Goal: Task Accomplishment & Management: Manage account settings

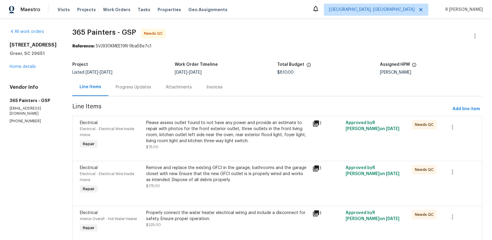
click at [125, 94] on div "Progress Updates" at bounding box center [134, 87] width 50 height 18
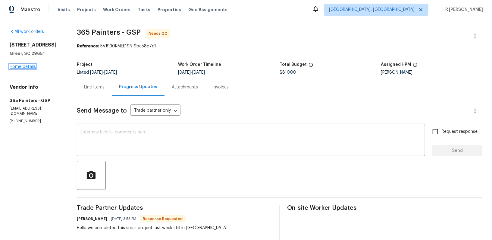
click at [18, 69] on link "Home details" at bounding box center [23, 67] width 26 height 4
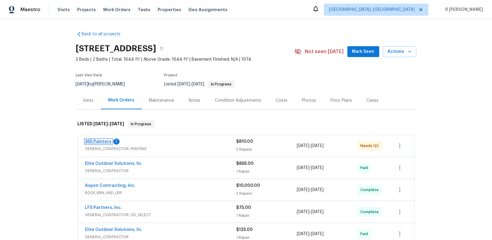
click at [103, 141] on link "365 Painters" at bounding box center [98, 141] width 27 height 4
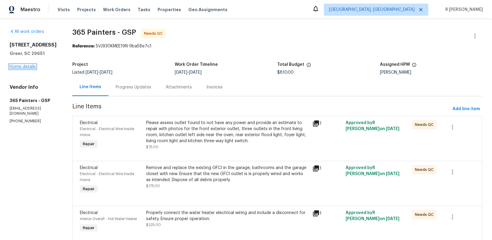
click at [24, 69] on link "Home details" at bounding box center [23, 67] width 26 height 4
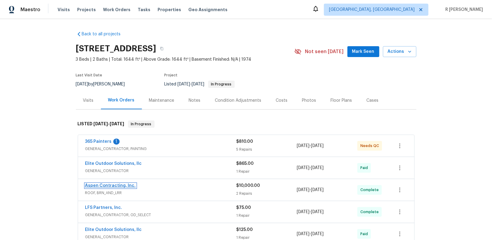
click at [102, 185] on link "Aspen Contracting, Inc." at bounding box center [110, 185] width 51 height 4
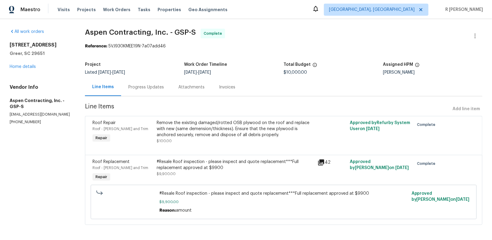
click at [185, 162] on div "#Resale Roof inspection - please inspect and quote replacement***Full replaceme…" at bounding box center [235, 165] width 157 height 12
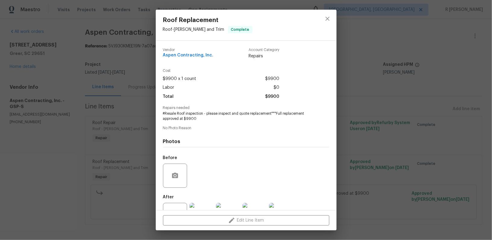
click at [197, 111] on span "#Resale Roof inspection - please inspect and quote replacement***Full replaceme…" at bounding box center [238, 116] width 150 height 10
copy span "#Resale Roof inspection - please inspect and quote replacement***Full replaceme…"
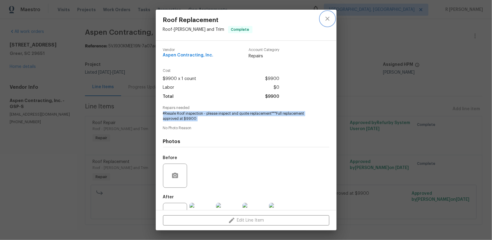
click at [329, 19] on icon "close" at bounding box center [327, 18] width 7 height 7
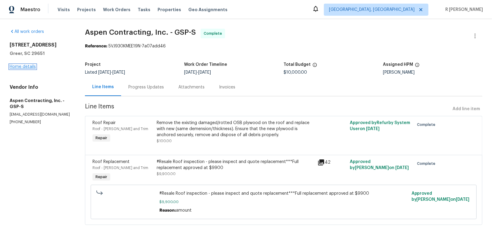
click at [24, 68] on link "Home details" at bounding box center [23, 67] width 26 height 4
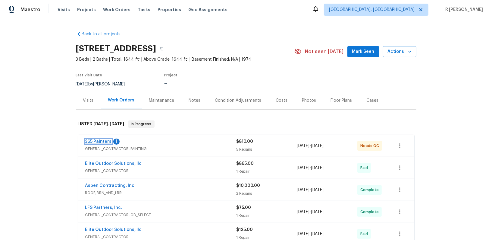
click at [101, 143] on link "365 Painters" at bounding box center [98, 141] width 27 height 4
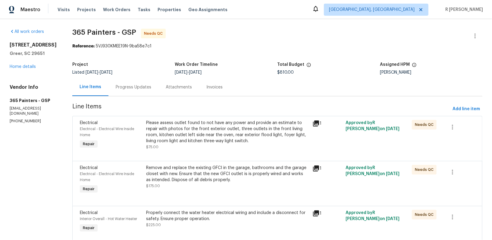
click at [138, 88] on div "Progress Updates" at bounding box center [134, 87] width 36 height 6
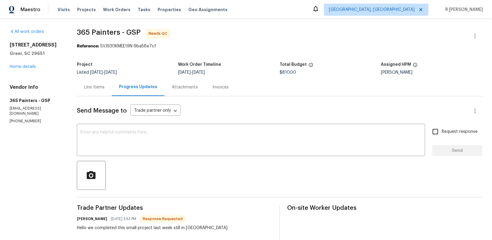
click at [94, 91] on div "Line Items" at bounding box center [94, 87] width 35 height 18
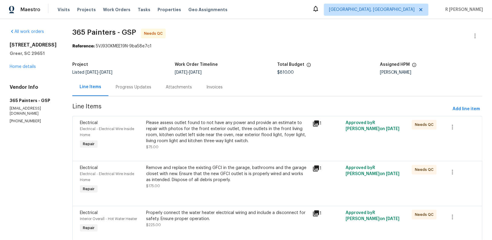
click at [294, 32] on span "365 Painters - GSP Needs QC" at bounding box center [270, 36] width 396 height 14
click at [476, 36] on icon "button" at bounding box center [475, 35] width 1 height 5
click at [444, 40] on li "Edit" at bounding box center [455, 36] width 65 height 10
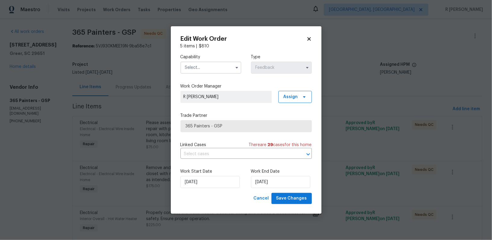
click at [214, 68] on input "text" at bounding box center [211, 67] width 61 height 12
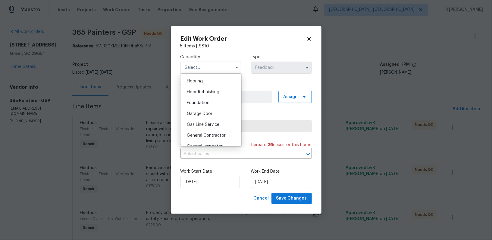
scroll to position [244, 0]
click at [216, 124] on span "General Contractor" at bounding box center [206, 124] width 39 height 4
type input "General Contractor"
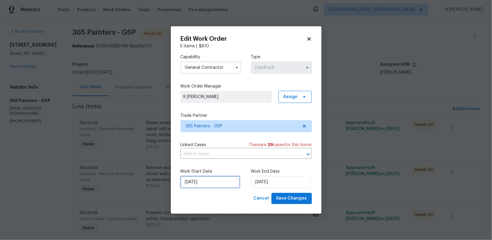
click at [203, 184] on input "23/09/2025" at bounding box center [210, 182] width 59 height 12
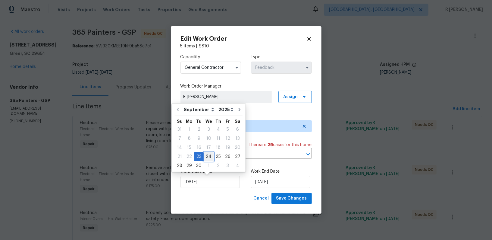
click at [211, 156] on div "24" at bounding box center [209, 156] width 10 height 8
type input "24/09/2025"
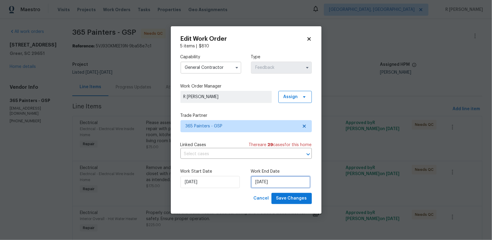
click at [288, 183] on input "26/09/2025" at bounding box center [280, 182] width 59 height 12
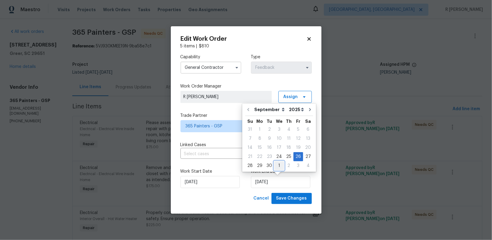
click at [276, 164] on div "1" at bounding box center [279, 165] width 10 height 8
type input "01/10/2025"
select select "9"
click at [298, 199] on span "Save Changes" at bounding box center [291, 198] width 31 height 8
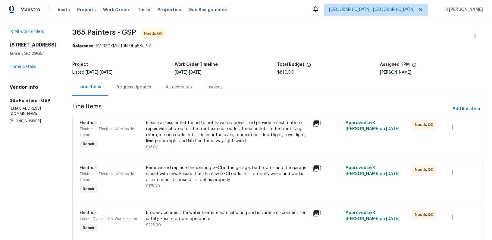
click at [298, 199] on div at bounding box center [277, 198] width 395 height 7
click at [133, 84] on div "Progress Updates" at bounding box center [134, 87] width 36 height 6
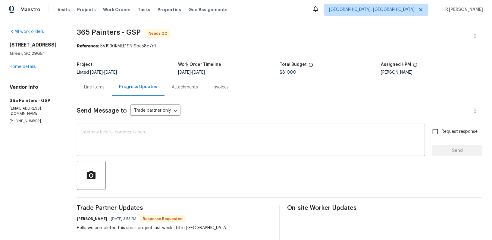
click at [99, 71] on span "9/9/2025" at bounding box center [96, 72] width 13 height 4
click at [93, 83] on div "Line Items" at bounding box center [94, 87] width 35 height 18
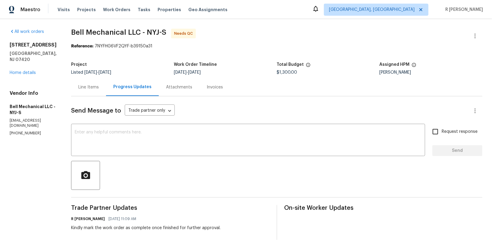
click at [82, 83] on div "Line Items" at bounding box center [88, 87] width 35 height 18
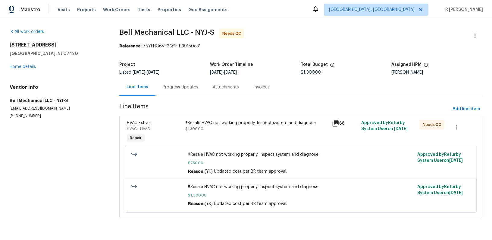
click at [336, 124] on icon at bounding box center [335, 123] width 7 height 7
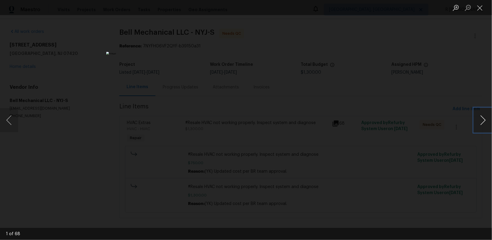
click at [481, 120] on button "Next image" at bounding box center [483, 120] width 18 height 24
click at [485, 115] on button "Next image" at bounding box center [483, 120] width 18 height 24
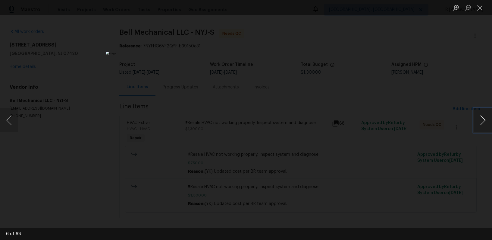
click at [485, 115] on button "Next image" at bounding box center [483, 120] width 18 height 24
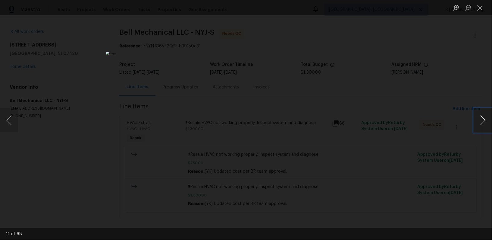
click at [485, 115] on button "Next image" at bounding box center [483, 120] width 18 height 24
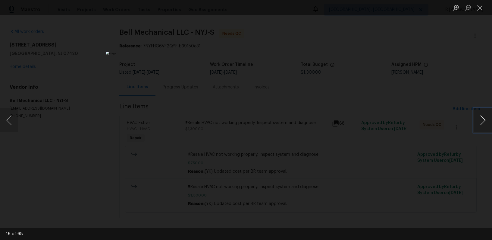
click at [485, 115] on button "Next image" at bounding box center [483, 120] width 18 height 24
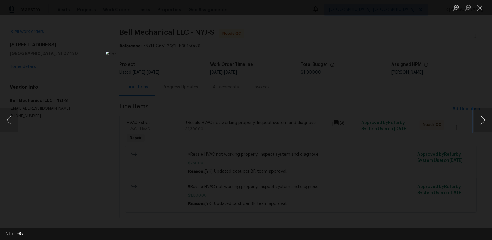
click at [485, 115] on button "Next image" at bounding box center [483, 120] width 18 height 24
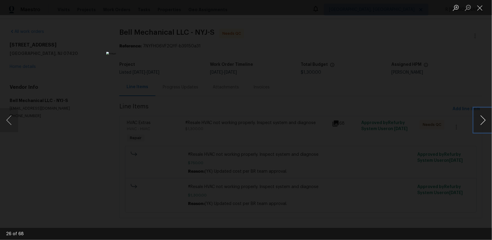
click at [485, 115] on button "Next image" at bounding box center [483, 120] width 18 height 24
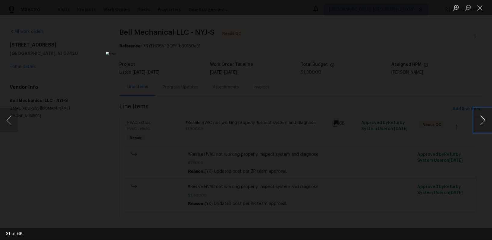
click at [485, 115] on button "Next image" at bounding box center [483, 120] width 18 height 24
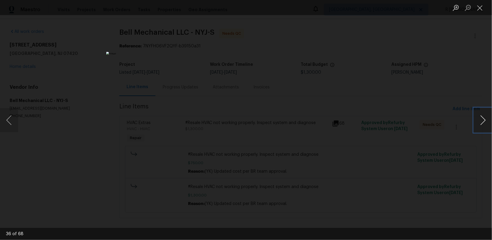
click at [485, 115] on button "Next image" at bounding box center [483, 120] width 18 height 24
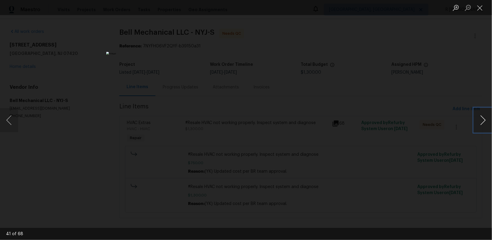
click at [485, 115] on button "Next image" at bounding box center [483, 120] width 18 height 24
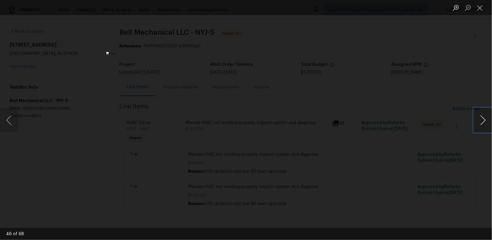
click at [485, 115] on button "Next image" at bounding box center [483, 120] width 18 height 24
click at [9, 129] on button "Previous image" at bounding box center [9, 120] width 18 height 24
click at [482, 115] on button "Next image" at bounding box center [483, 120] width 18 height 24
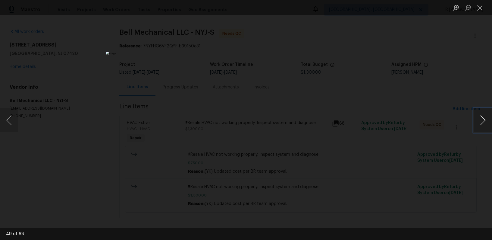
click at [482, 115] on button "Next image" at bounding box center [483, 120] width 18 height 24
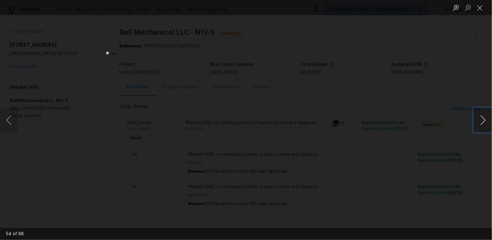
click at [482, 115] on button "Next image" at bounding box center [483, 120] width 18 height 24
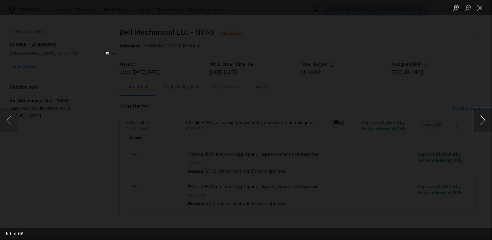
click at [482, 115] on button "Next image" at bounding box center [483, 120] width 18 height 24
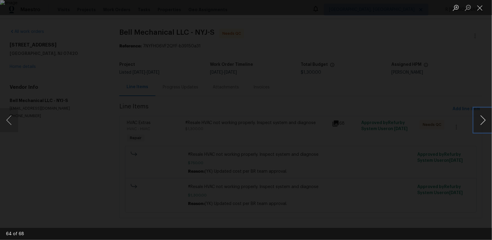
click at [482, 115] on button "Next image" at bounding box center [483, 120] width 18 height 24
click at [2, 119] on button "Previous image" at bounding box center [9, 120] width 18 height 24
click at [484, 119] on button "Next image" at bounding box center [483, 120] width 18 height 24
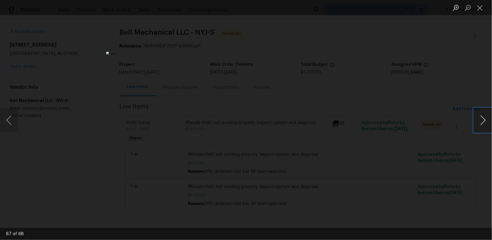
click at [484, 119] on button "Next image" at bounding box center [483, 120] width 18 height 24
click at [481, 13] on button "Close lightbox" at bounding box center [480, 7] width 12 height 11
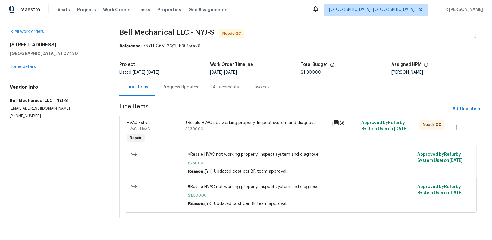
click at [468, 40] on span "Bell Mechanical LLC - NYJ-S Needs QC" at bounding box center [293, 36] width 349 height 14
click at [480, 35] on button "button" at bounding box center [475, 36] width 14 height 14
click at [451, 37] on li "Edit" at bounding box center [455, 36] width 65 height 10
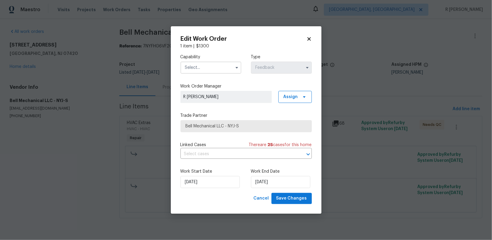
click at [197, 70] on input "text" at bounding box center [211, 67] width 61 height 12
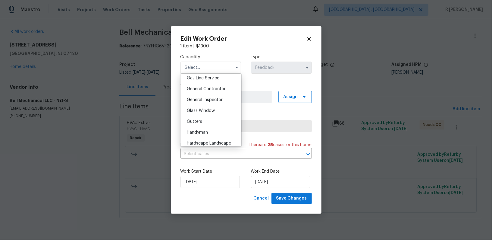
scroll to position [278, 0]
click at [196, 93] on div "General Contractor" at bounding box center [211, 91] width 58 height 11
type input "General Contractor"
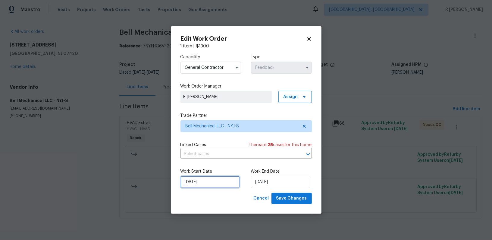
click at [198, 179] on input "24/09/2025" at bounding box center [210, 182] width 59 height 12
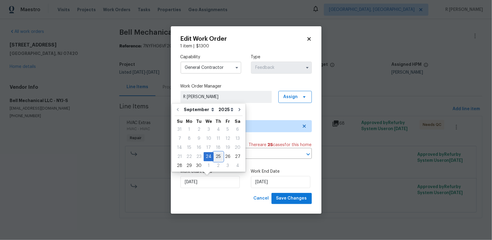
click at [214, 154] on div "25" at bounding box center [218, 156] width 9 height 8
type input "25/09/2025"
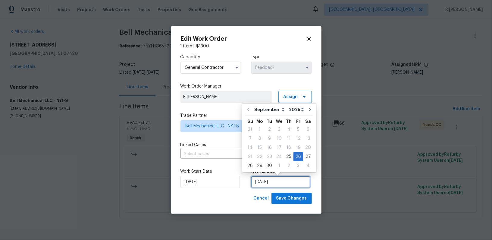
click at [271, 185] on input "26/09/2025" at bounding box center [280, 182] width 59 height 12
click at [279, 162] on div "1" at bounding box center [279, 165] width 10 height 8
type input "01/10/2025"
select select "9"
click at [291, 192] on div "Work Start Date 25/09/2025 Work End Date 01/10/2025" at bounding box center [246, 177] width 131 height 29
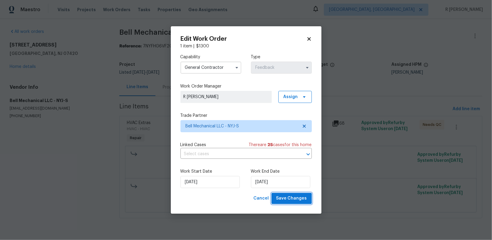
click at [289, 201] on span "Save Changes" at bounding box center [291, 198] width 31 height 8
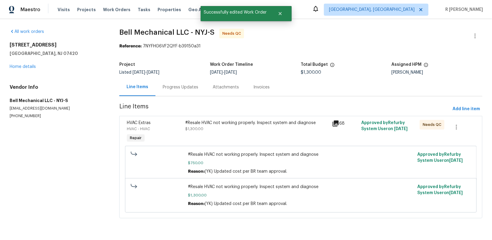
click at [220, 148] on div "#Resale HVAC not working properly. Inspect system and diagnose $750.00 Reason: …" at bounding box center [301, 163] width 352 height 34
click at [231, 138] on div "#Resale HVAC not working properly. Inspect system and diagnose $1,300.00" at bounding box center [257, 132] width 146 height 28
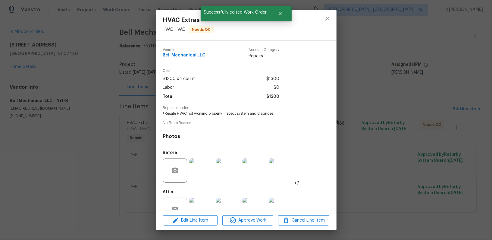
scroll to position [17, 0]
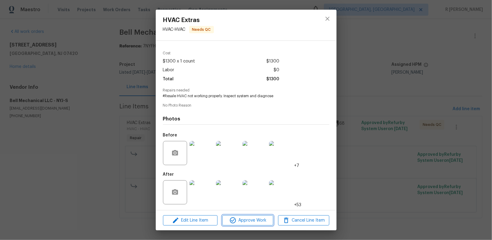
click at [241, 219] on span "Approve Work" at bounding box center [247, 220] width 47 height 8
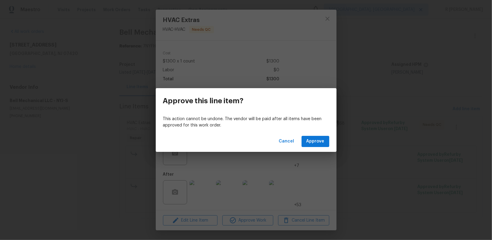
click at [324, 107] on div "Approve this line item?" at bounding box center [246, 100] width 181 height 25
click at [320, 135] on div "Cancel Approve" at bounding box center [246, 141] width 181 height 21
click at [318, 140] on span "Approve" at bounding box center [316, 141] width 18 height 8
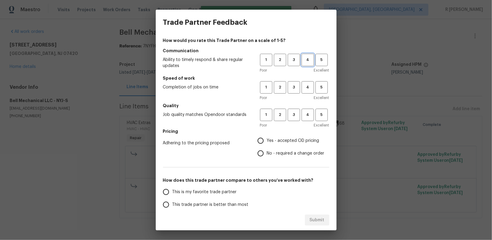
click at [309, 60] on span "4" at bounding box center [307, 59] width 11 height 7
click at [309, 90] on span "4" at bounding box center [307, 87] width 11 height 7
click at [306, 112] on span "4" at bounding box center [307, 114] width 11 height 7
click at [272, 152] on span "No - required a change order" at bounding box center [296, 153] width 58 height 6
click at [267, 152] on input "No - required a change order" at bounding box center [260, 153] width 13 height 13
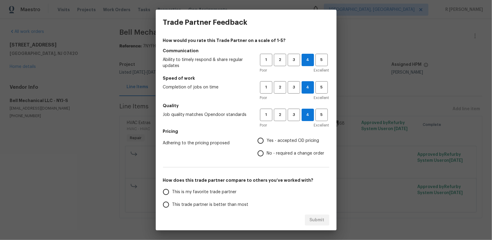
radio input "true"
click at [227, 203] on span "This trade partner is better than most" at bounding box center [210, 204] width 76 height 6
click at [172, 203] on input "This trade partner is better than most" at bounding box center [166, 204] width 13 height 13
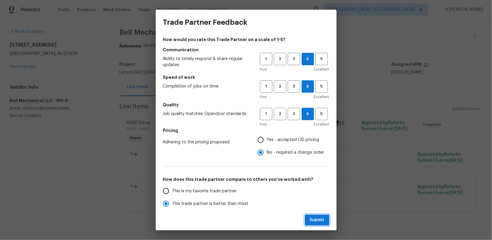
click at [323, 220] on span "Submit" at bounding box center [317, 220] width 15 height 8
radio input "true"
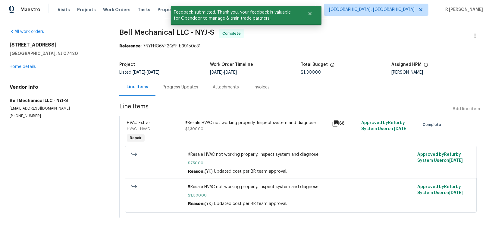
click at [189, 84] on div "Progress Updates" at bounding box center [181, 87] width 36 height 6
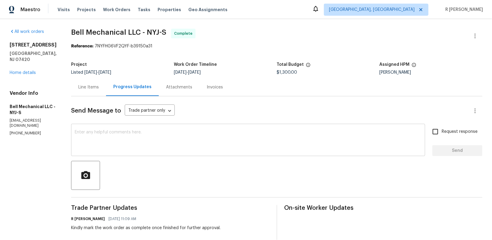
click at [212, 132] on textarea at bounding box center [248, 140] width 347 height 21
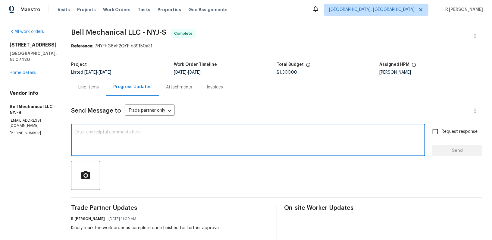
paste textarea "Hi Team, the work order has been approved. Kindly upload the detailed invoice. …"
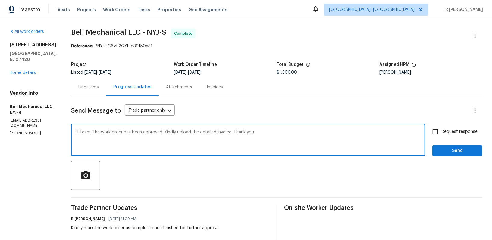
type textarea "Hi Team, the work order has been approved. Kindly upload the detailed invoice. …"
click at [460, 129] on span "Request response" at bounding box center [460, 131] width 36 height 6
click at [442, 129] on input "Request response" at bounding box center [435, 131] width 13 height 13
checkbox input "true"
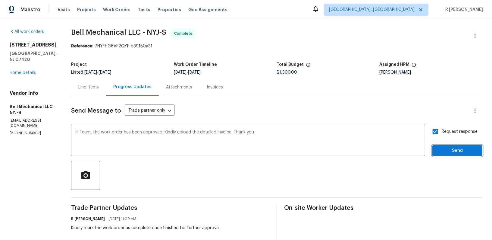
click at [458, 147] on span "Send" at bounding box center [457, 151] width 40 height 8
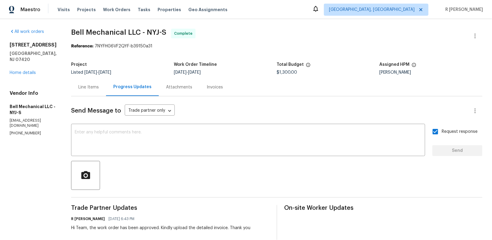
click at [89, 87] on div "Line Items" at bounding box center [88, 87] width 20 height 6
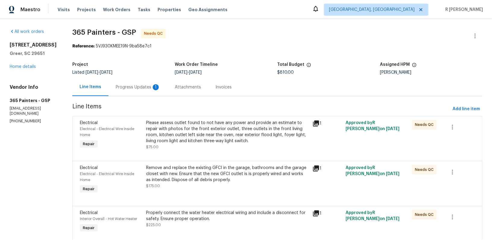
click at [128, 87] on div "Progress Updates 1" at bounding box center [138, 87] width 45 height 6
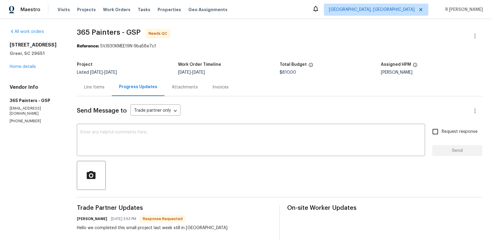
click at [95, 91] on div "Line Items" at bounding box center [94, 87] width 35 height 18
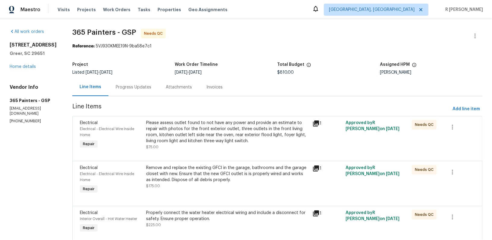
click at [193, 126] on div "Please assess outlet found to not have any power and provide an estimate to rep…" at bounding box center [227, 132] width 162 height 24
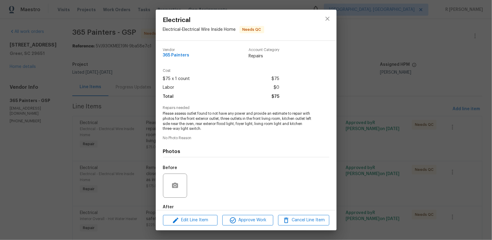
scroll to position [33, 0]
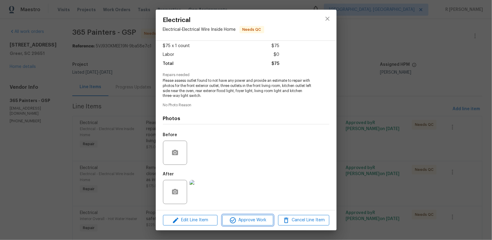
click at [255, 222] on span "Approve Work" at bounding box center [247, 220] width 47 height 8
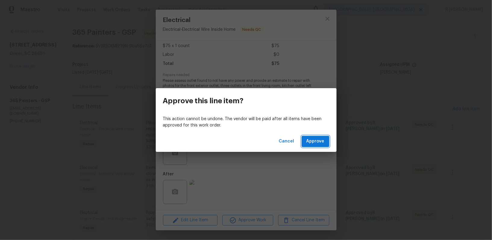
click at [315, 141] on span "Approve" at bounding box center [316, 141] width 18 height 8
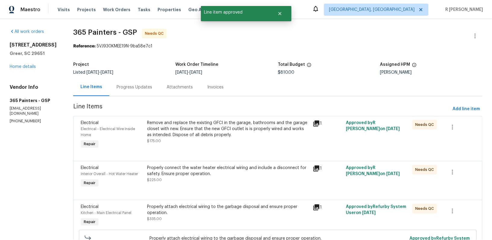
click at [203, 135] on div "Remove and replace the existing GFCI in the garage, bathrooms and the garage cl…" at bounding box center [228, 129] width 162 height 18
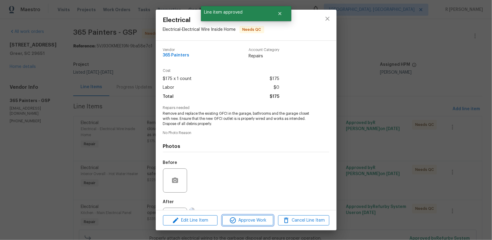
click at [242, 215] on button "Approve Work" at bounding box center [247, 220] width 51 height 11
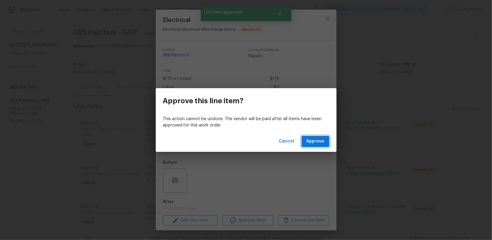
click at [319, 140] on span "Approve" at bounding box center [316, 141] width 18 height 8
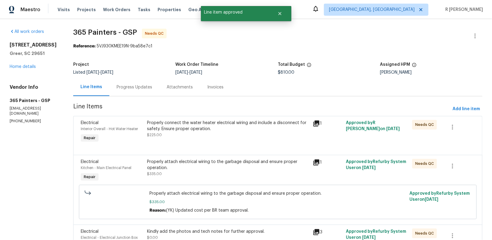
click at [242, 130] on div "Properly connect the water heater electrical wiring and include a disconnect fo…" at bounding box center [228, 126] width 162 height 12
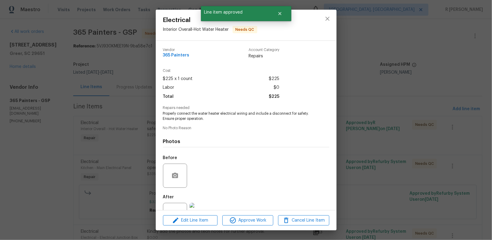
scroll to position [23, 0]
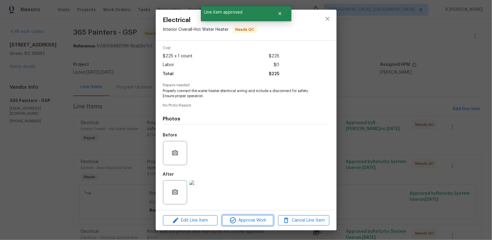
click at [252, 224] on button "Approve Work" at bounding box center [247, 220] width 51 height 11
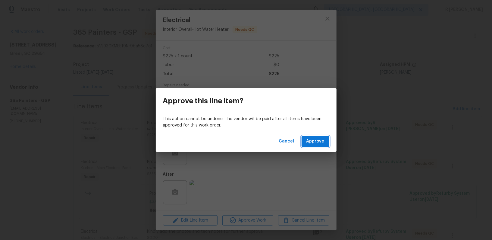
click at [314, 139] on span "Approve" at bounding box center [316, 141] width 18 height 8
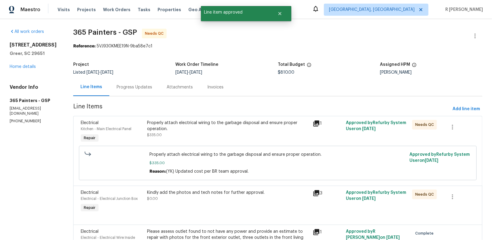
click at [226, 133] on div "Properly attach electrical wiring to the garbage disposal and ensure proper ope…" at bounding box center [228, 129] width 162 height 18
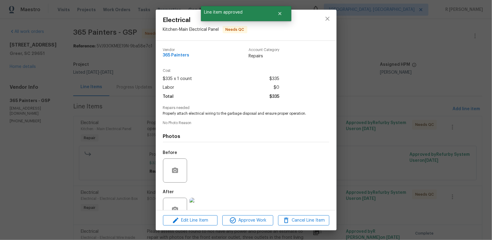
scroll to position [17, 0]
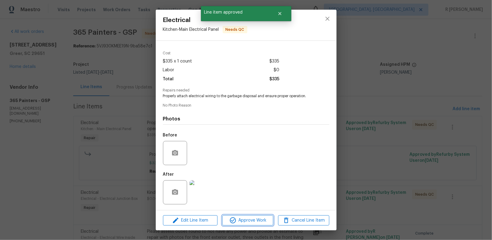
click at [241, 219] on span "Approve Work" at bounding box center [247, 220] width 47 height 8
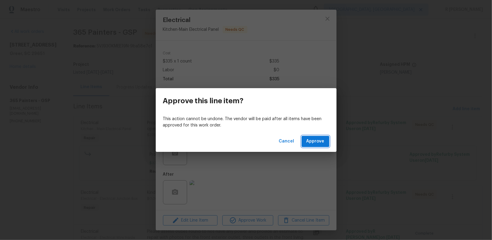
click at [321, 142] on span "Approve" at bounding box center [316, 141] width 18 height 8
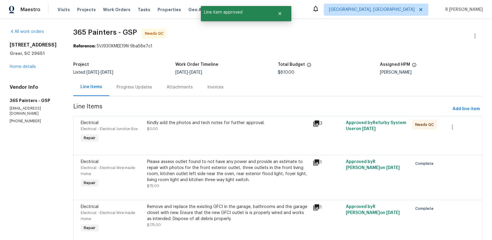
click at [255, 139] on div "Kindly add the photos and tech notes for further approval. $0.00" at bounding box center [228, 132] width 166 height 28
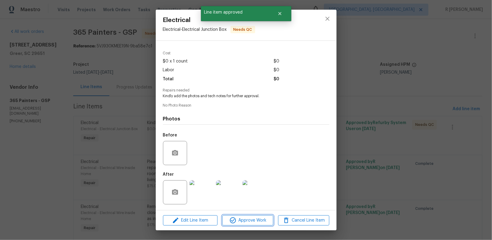
click at [255, 220] on span "Approve Work" at bounding box center [247, 220] width 47 height 8
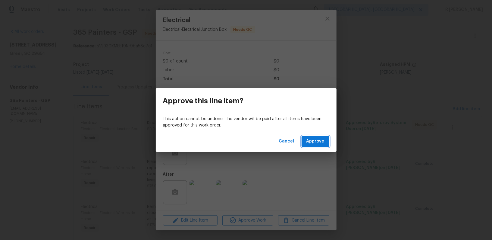
click at [323, 140] on span "Approve" at bounding box center [316, 141] width 18 height 8
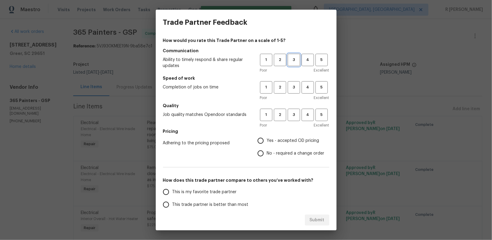
click at [289, 63] on button "3" at bounding box center [294, 60] width 12 height 12
click at [294, 88] on span "3" at bounding box center [293, 87] width 11 height 7
click at [292, 109] on button "3" at bounding box center [294, 115] width 12 height 12
click at [274, 155] on span "No - required a change order" at bounding box center [296, 153] width 58 height 6
click at [267, 155] on input "No - required a change order" at bounding box center [260, 153] width 13 height 13
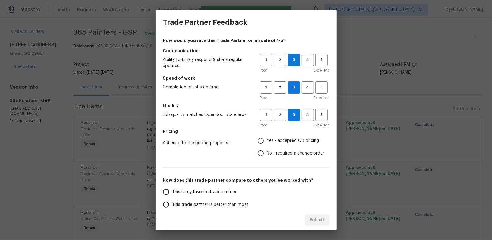
radio input "true"
click at [215, 203] on span "This trade partner is better than most" at bounding box center [210, 204] width 76 height 6
click at [172, 203] on input "This trade partner is better than most" at bounding box center [166, 204] width 13 height 13
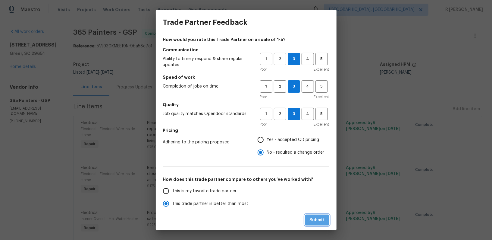
click at [316, 223] on span "Submit" at bounding box center [317, 220] width 15 height 8
radio input "true"
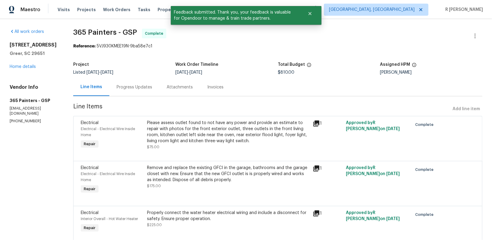
click at [120, 86] on div "Progress Updates" at bounding box center [135, 87] width 36 height 6
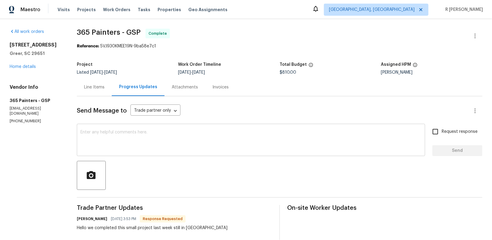
click at [197, 132] on textarea at bounding box center [250, 140] width 341 height 21
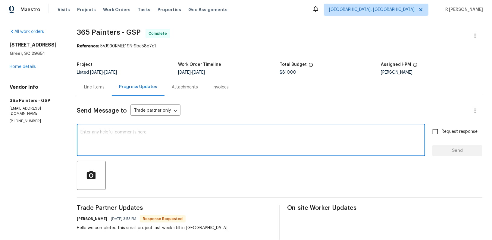
paste textarea "Hi Team, the work order has been approved. Kindly upload the detailed invoice. …"
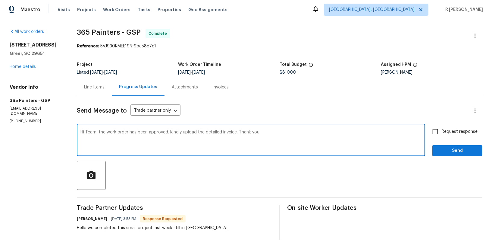
type textarea "Hi Team, the work order has been approved. Kindly upload the detailed invoice. …"
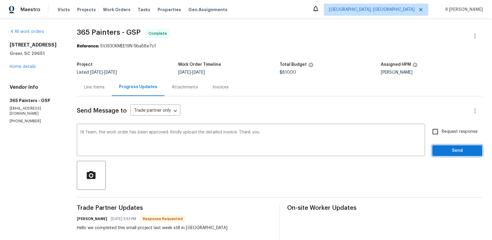
click at [453, 147] on span "Send" at bounding box center [457, 151] width 40 height 8
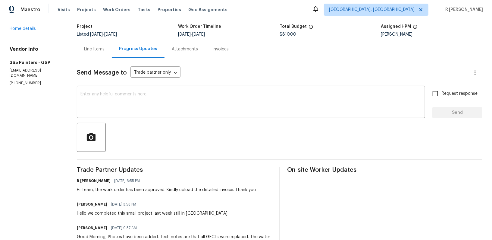
scroll to position [42, 0]
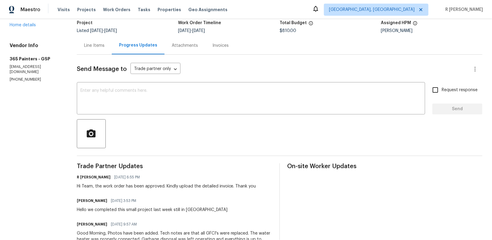
click at [150, 208] on div "Hello we completed this small project last week still in QC" at bounding box center [152, 209] width 151 height 6
copy div "Hello we completed this small project last week still in QC"
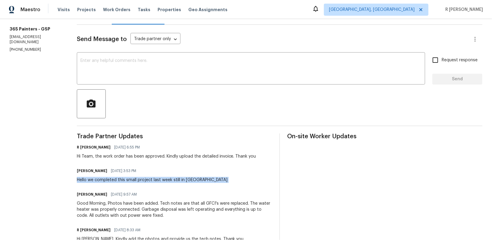
click at [166, 214] on div "Good Morning, Photos have been added. Tech notes are that all GFCI's were repla…" at bounding box center [174, 209] width 195 height 18
click at [125, 197] on div "Jacqueline Matute 10/01/2025 9:57 AM" at bounding box center [174, 194] width 195 height 8
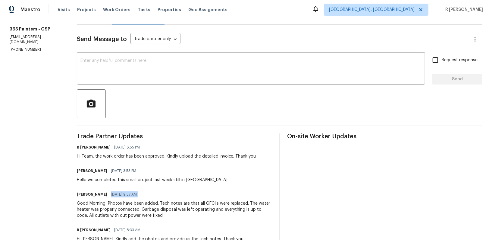
click at [125, 197] on div "Jacqueline Matute 10/01/2025 9:57 AM" at bounding box center [174, 194] width 195 height 8
click at [118, 203] on div "Good Morning, Photos have been added. Tech notes are that all GFCI's were repla…" at bounding box center [174, 209] width 195 height 18
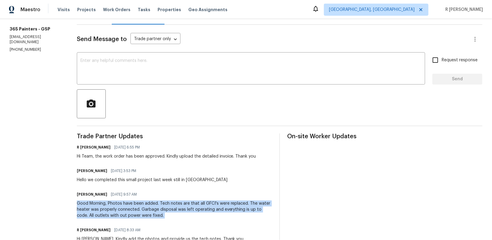
click at [118, 203] on div "Good Morning, Photos have been added. Tech notes are that all GFCI's were repla…" at bounding box center [174, 209] width 195 height 18
copy div "Good Morning, Photos have been added. Tech notes are that all GFCI's were repla…"
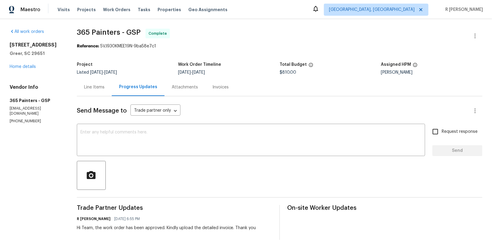
click at [90, 83] on div "Line Items" at bounding box center [94, 87] width 35 height 18
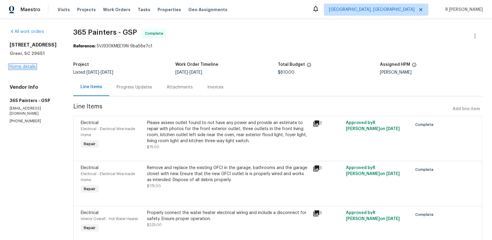
click at [30, 69] on link "Home details" at bounding box center [23, 67] width 26 height 4
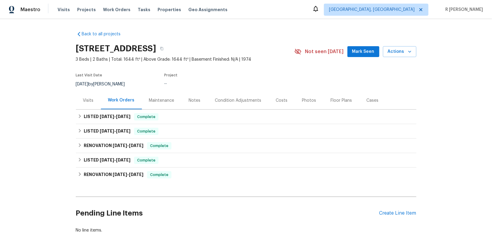
scroll to position [2, 0]
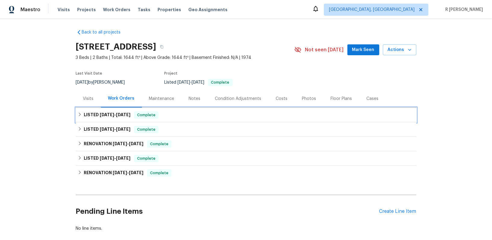
click at [108, 110] on div "LISTED 9/9/25 - 10/2/25 Complete" at bounding box center [246, 115] width 341 height 14
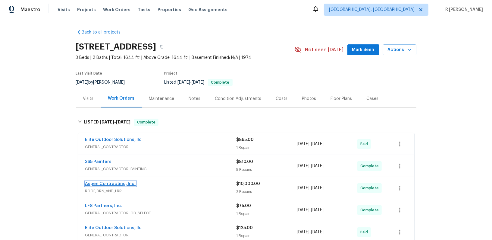
click at [109, 183] on link "Aspen Contracting, Inc." at bounding box center [110, 183] width 51 height 4
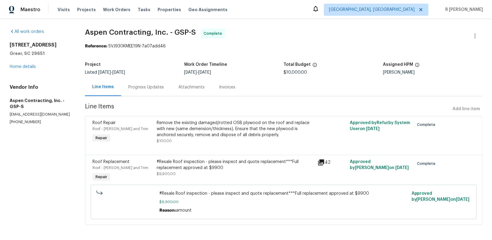
scroll to position [1, 0]
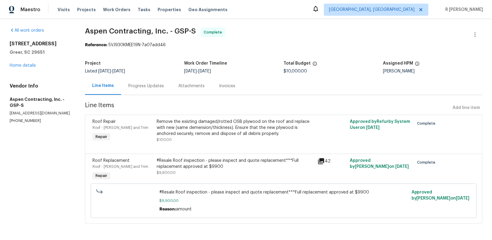
click at [143, 85] on div "Progress Updates" at bounding box center [146, 86] width 36 height 6
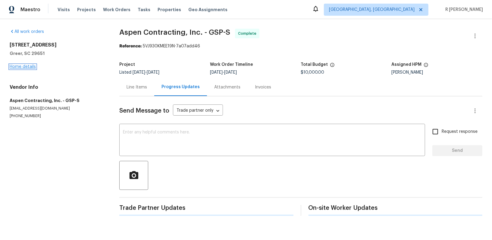
click at [21, 66] on div "504 American Legion Rd Greer, SC 29651 Home details" at bounding box center [57, 56] width 95 height 28
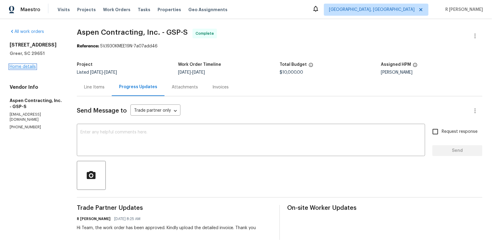
click at [23, 69] on link "Home details" at bounding box center [23, 67] width 26 height 4
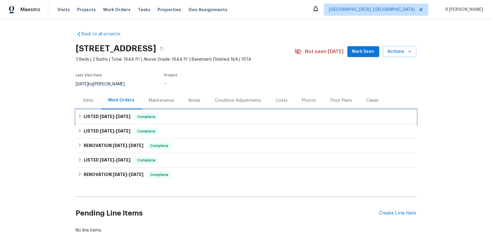
click at [120, 113] on h6 "LISTED 9/9/25 - 10/2/25" at bounding box center [107, 116] width 47 height 7
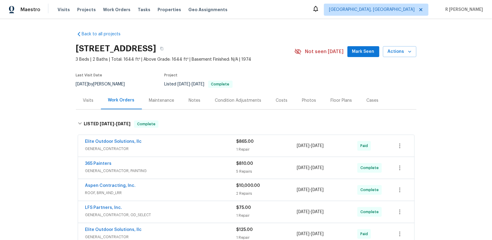
click at [119, 166] on div "365 Painters" at bounding box center [160, 163] width 151 height 7
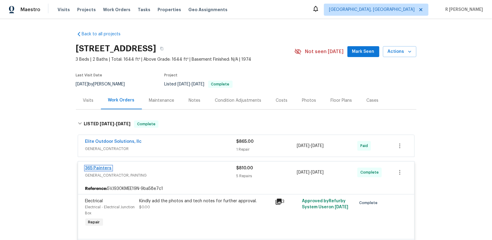
click at [94, 166] on link "365 Painters" at bounding box center [98, 168] width 27 height 4
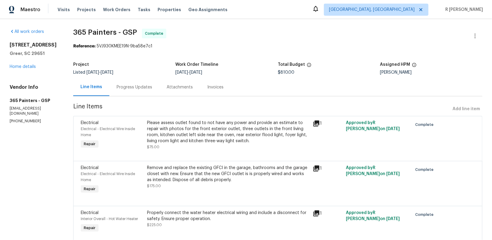
click at [146, 87] on div "Progress Updates" at bounding box center [135, 87] width 36 height 6
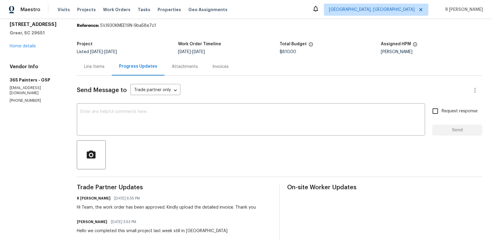
scroll to position [59, 0]
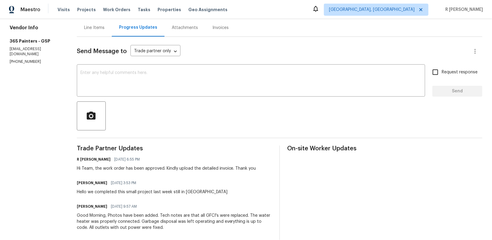
click at [124, 223] on div "Good Morning, Photos have been added. Tech notes are that all GFCI's were repla…" at bounding box center [174, 221] width 195 height 18
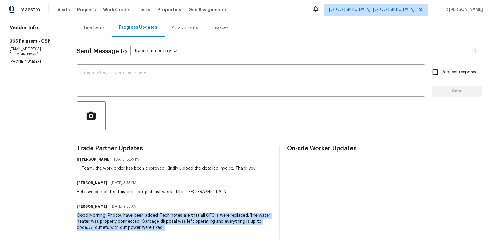
copy div "Good Morning, Photos have been added. Tech notes are that all GFCI's were repla…"
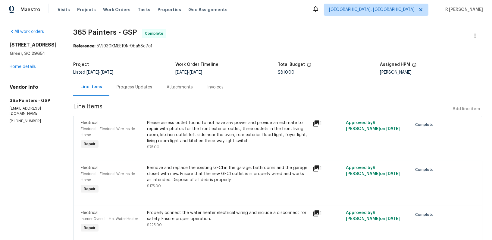
click at [134, 79] on div "Progress Updates" at bounding box center [134, 87] width 50 height 18
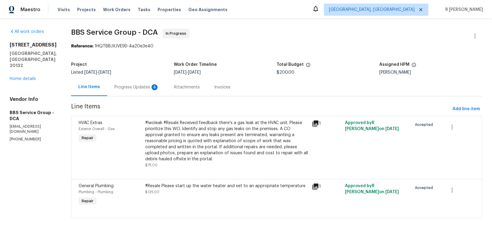
click at [125, 93] on div "Progress Updates 4" at bounding box center [136, 87] width 59 height 18
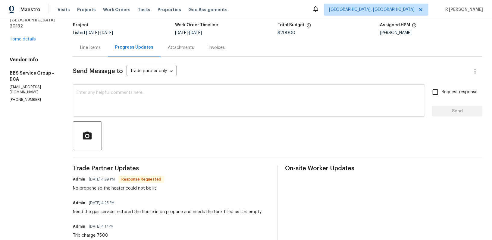
scroll to position [39, 0]
click at [90, 48] on div "Line Items" at bounding box center [90, 48] width 20 height 6
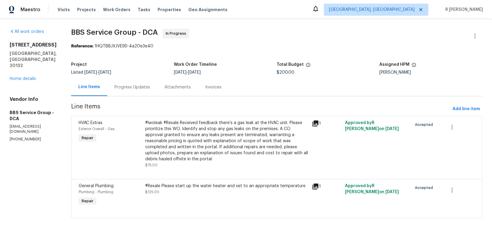
click at [127, 90] on div "Progress Updates" at bounding box center [132, 87] width 50 height 18
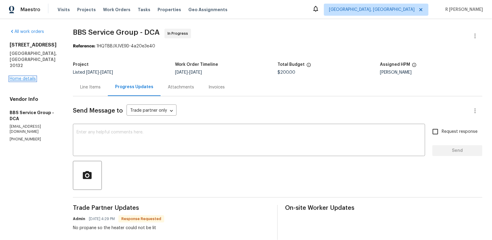
click at [19, 77] on link "Home details" at bounding box center [23, 79] width 26 height 4
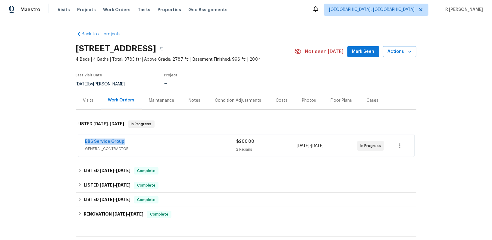
drag, startPoint x: 127, startPoint y: 141, endPoint x: 0, endPoint y: 142, distance: 127.5
click at [0, 142] on div "Back to all projects [STREET_ADDRESS] 4 Beds | 4 Baths | Total: 3783 ft² | Abov…" at bounding box center [246, 129] width 492 height 221
copy link "BBS Service Group"
click at [119, 140] on link "BBS Service Group" at bounding box center [104, 141] width 39 height 4
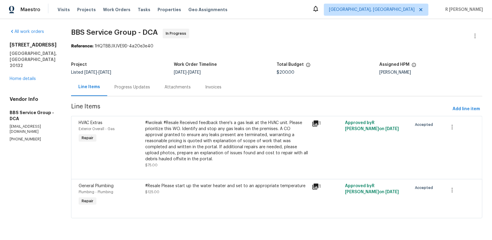
click at [115, 85] on div "Progress Updates" at bounding box center [133, 87] width 36 height 6
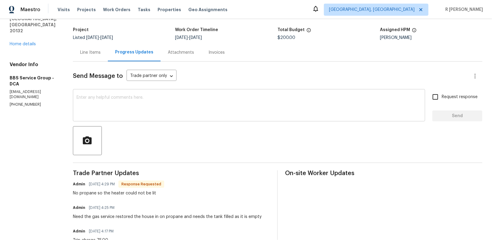
scroll to position [90, 0]
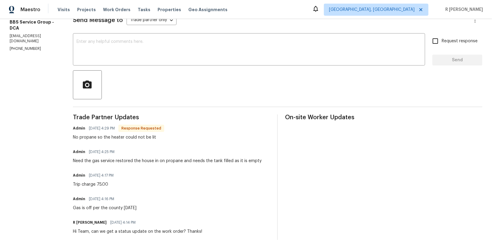
click at [121, 157] on div "Admin [DATE] 4:25 PM Need the gas service restored the house in on propane and …" at bounding box center [167, 155] width 189 height 16
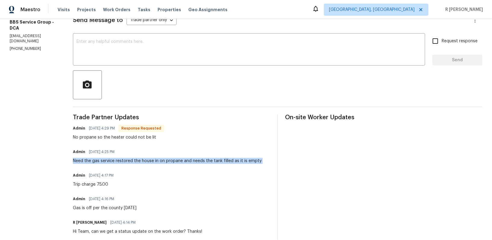
copy div "Need the gas service restored the house in on propane and needs the tank filled…"
click at [108, 136] on div "No propane so the heater could not be lit" at bounding box center [118, 137] width 91 height 6
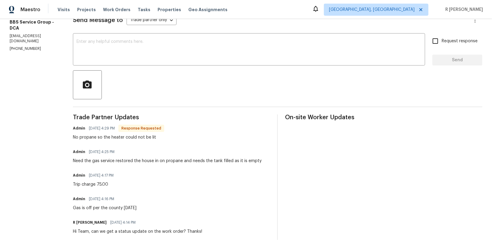
click at [108, 136] on div "No propane so the heater could not be lit" at bounding box center [118, 137] width 91 height 6
copy div "No propane so the heater could not be lit"
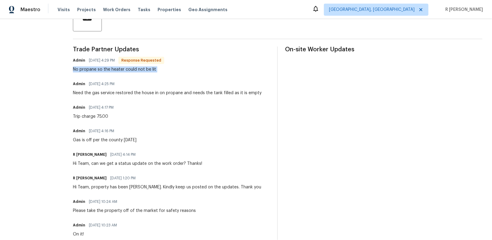
scroll to position [0, 0]
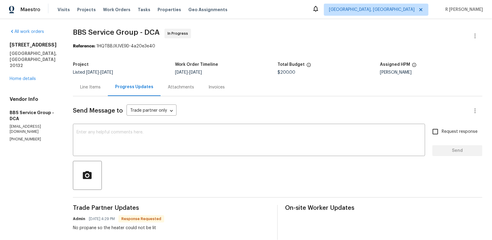
click at [88, 89] on div "Line Items" at bounding box center [90, 87] width 20 height 6
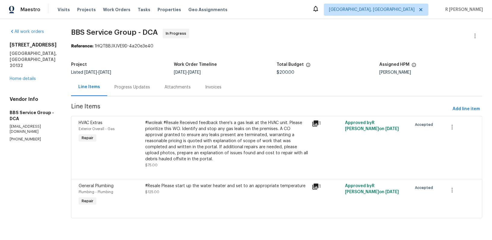
click at [219, 144] on div "#lwoleak #Resale Received feedback there's a gas leak at the HVAC unit. Please …" at bounding box center [226, 141] width 163 height 42
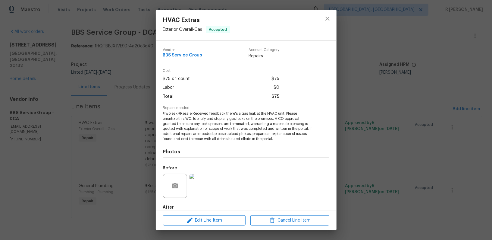
scroll to position [33, 0]
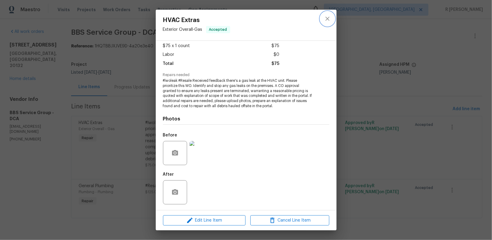
click at [330, 16] on icon "close" at bounding box center [327, 18] width 7 height 7
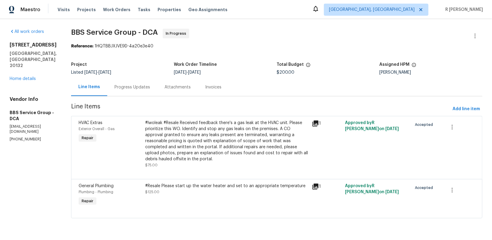
click at [181, 188] on div "#Resale Please start up the water heater and set to an appropriate temperature" at bounding box center [226, 186] width 163 height 6
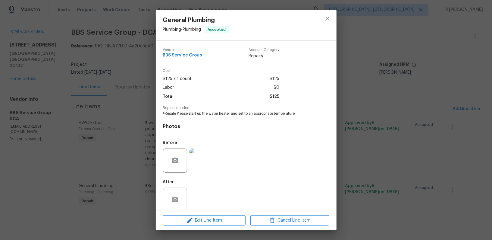
scroll to position [8, 0]
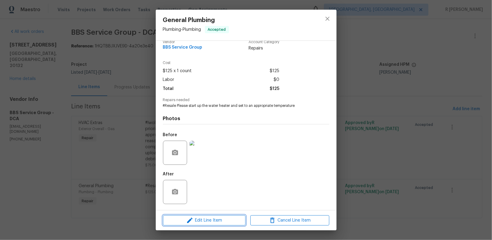
click at [212, 220] on span "Edit Line Item" at bounding box center [204, 220] width 79 height 8
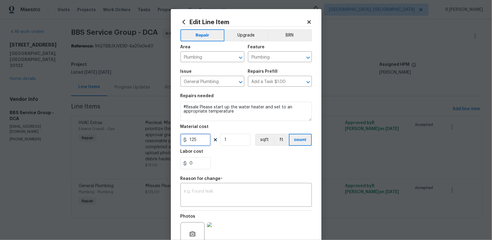
click at [204, 137] on input "125" at bounding box center [196, 140] width 30 height 12
click at [309, 24] on icon at bounding box center [309, 21] width 5 height 5
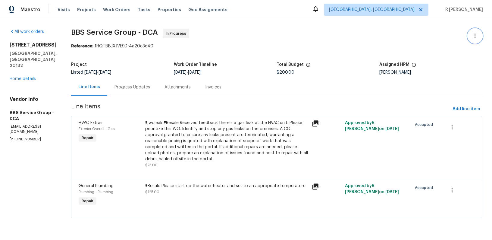
click at [474, 33] on icon "button" at bounding box center [475, 35] width 7 height 7
click at [458, 47] on li "Add Trip Charge" at bounding box center [455, 46] width 65 height 10
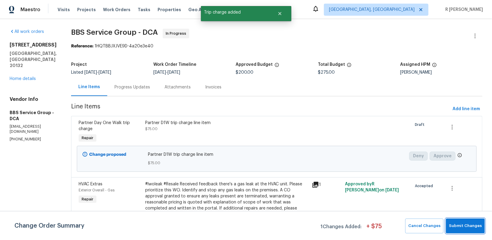
click at [460, 229] on span "Submit Changes" at bounding box center [465, 225] width 33 height 7
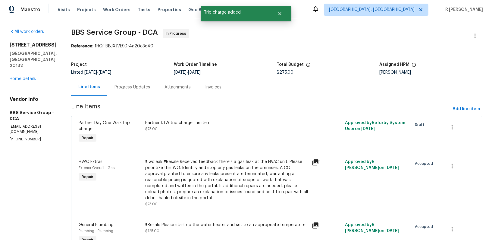
click at [137, 81] on div "Progress Updates" at bounding box center [132, 87] width 50 height 18
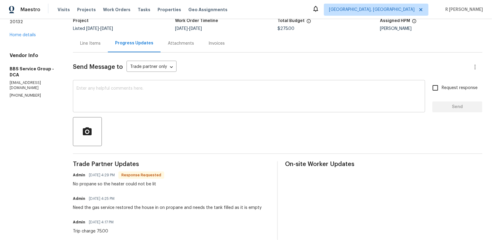
scroll to position [30, 0]
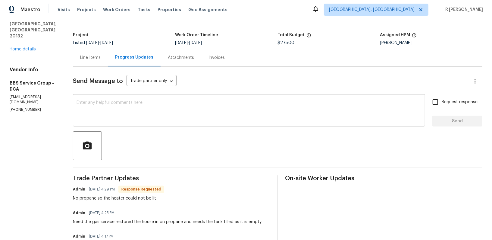
click at [182, 115] on textarea at bounding box center [249, 110] width 345 height 21
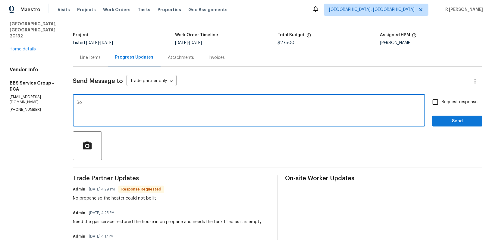
type textarea "S"
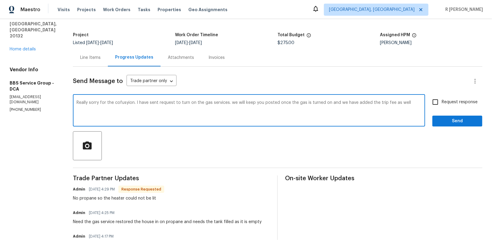
type textarea "Really sorry for the cofusyion. I have sent request to turn on the gas services…"
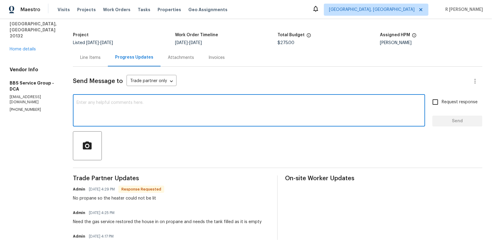
paste textarea "Apologies for the confusion. I have sent the request to restore the gas service…"
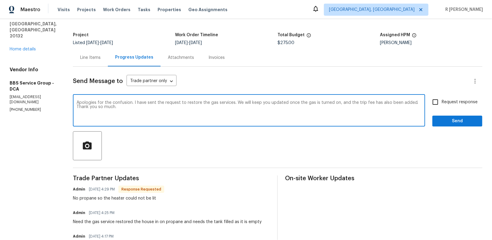
type textarea "Apologies for the confusion. I have sent the request to restore the gas service…"
click at [459, 114] on div "Request response Send" at bounding box center [458, 111] width 50 height 31
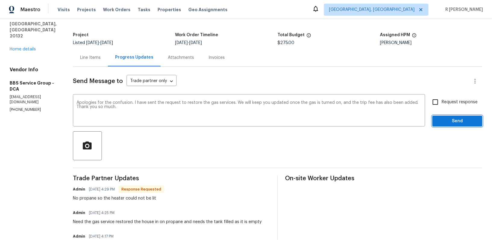
click at [457, 119] on span "Send" at bounding box center [457, 121] width 40 height 8
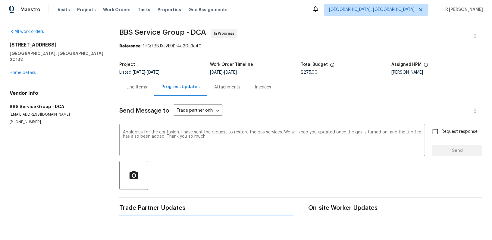
scroll to position [0, 0]
